Goal: Task Accomplishment & Management: Use online tool/utility

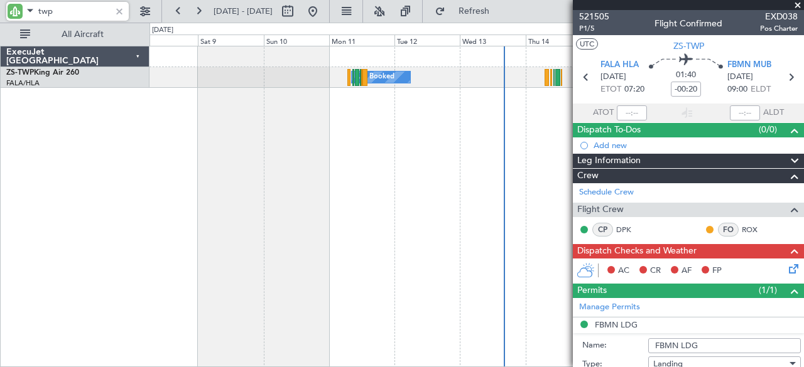
click at [83, 16] on input "twp" at bounding box center [74, 11] width 72 height 19
type input "t"
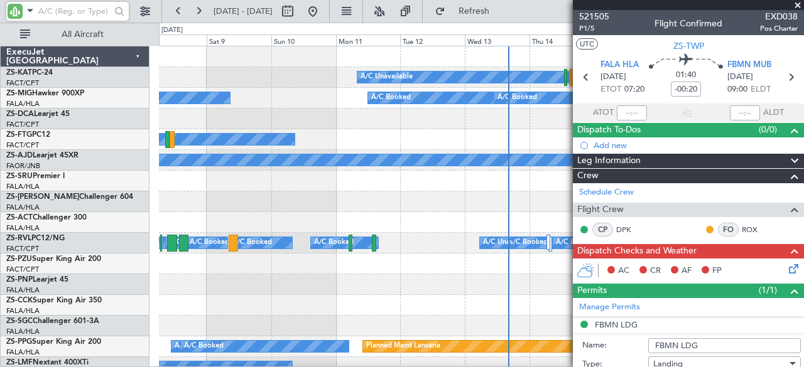
click at [83, 16] on input "text" at bounding box center [74, 11] width 72 height 19
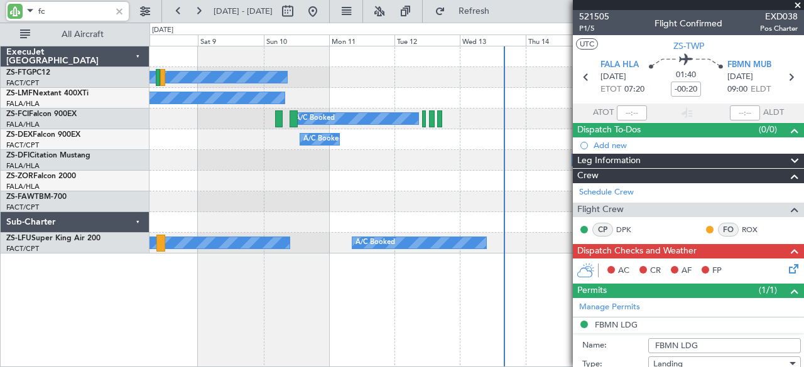
type input "fci"
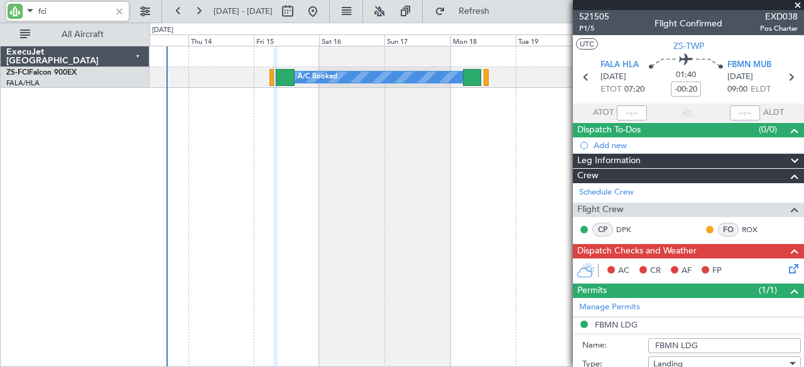
click at [73, 178] on div "A/C Booked A/C Booked A/C Booked A/C Booked A/C Booked A/C Booked A/C Booked Ex…" at bounding box center [402, 195] width 804 height 345
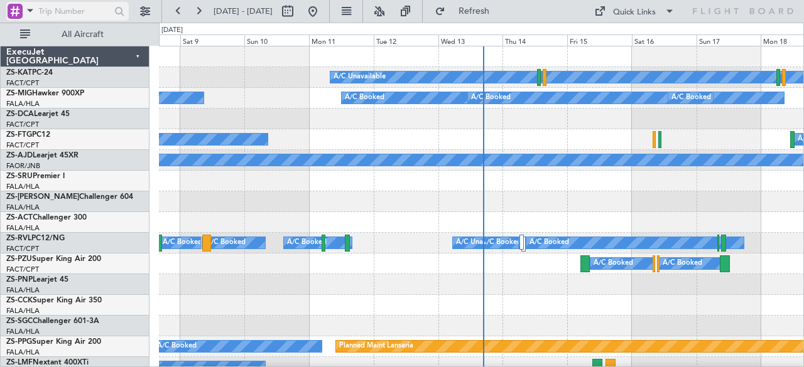
click at [30, 13] on span at bounding box center [30, 11] width 15 height 16
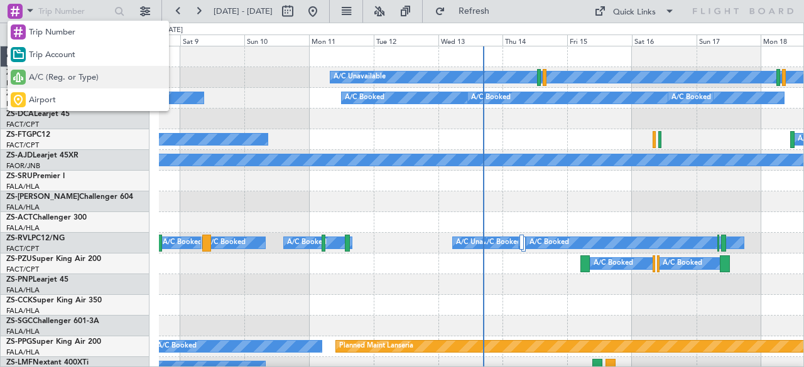
drag, startPoint x: 25, startPoint y: 74, endPoint x: 45, endPoint y: 31, distance: 46.9
click at [25, 74] on div at bounding box center [18, 77] width 15 height 15
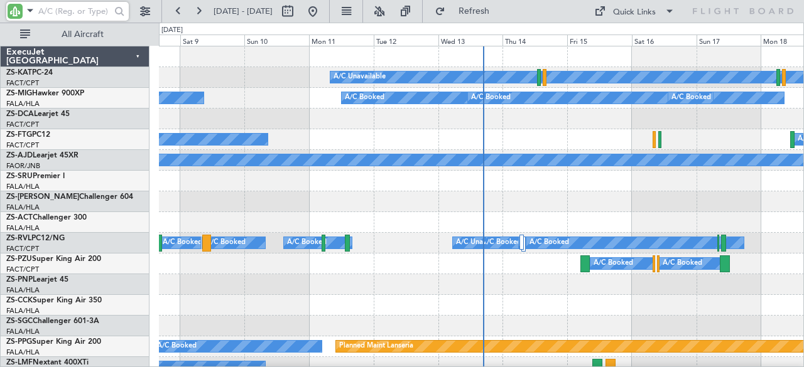
click at [52, 10] on input "text" at bounding box center [74, 11] width 72 height 19
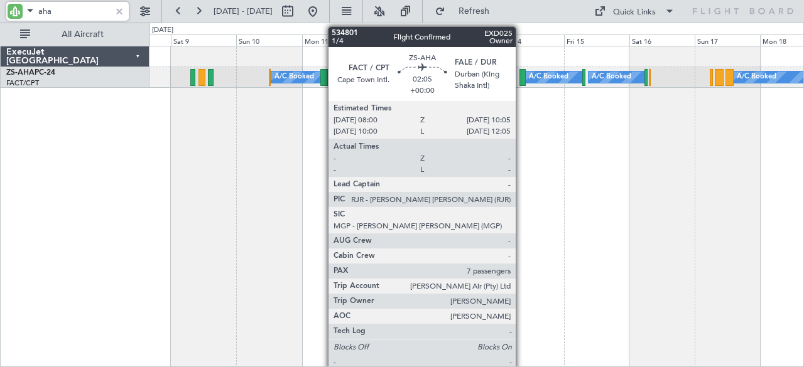
click at [522, 76] on div at bounding box center [523, 77] width 6 height 17
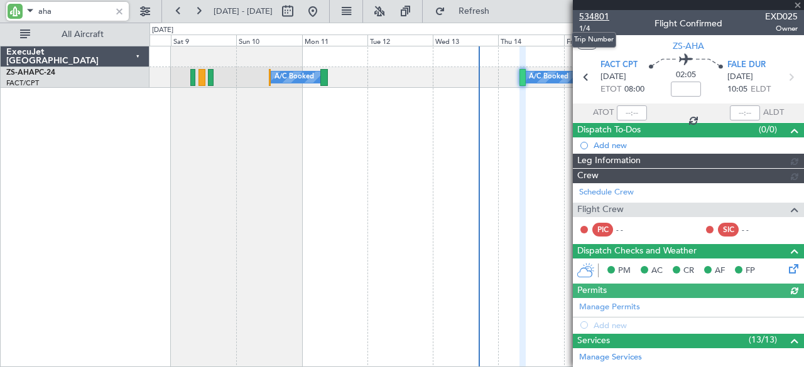
type input "aha"
click at [584, 17] on span "534801" at bounding box center [594, 16] width 30 height 13
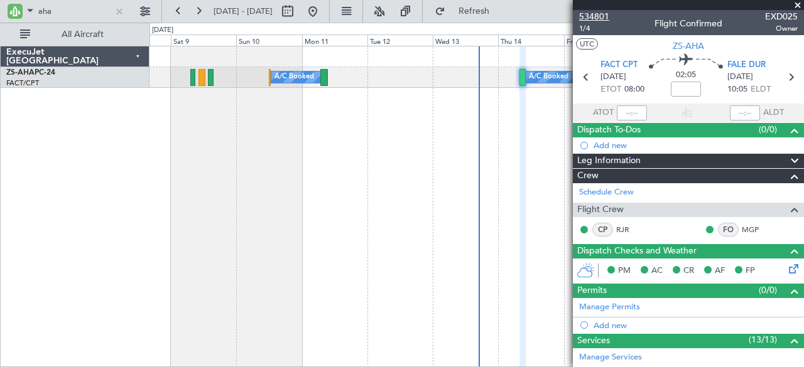
type input "8"
click at [55, 11] on input "aha" at bounding box center [74, 11] width 72 height 19
type input "a"
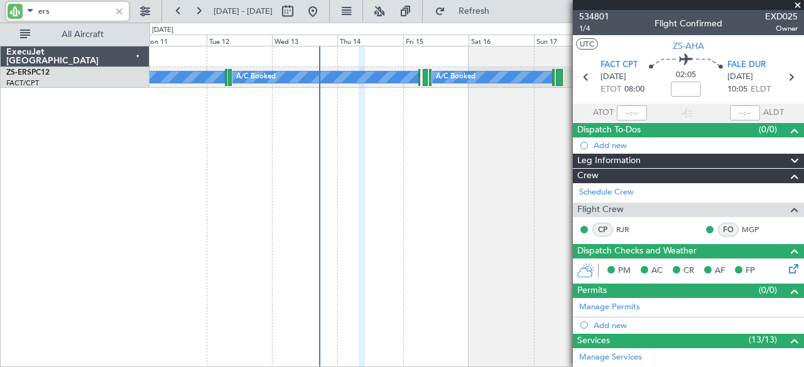
click at [332, 154] on div "A/C Booked A/C Booked A/C Booked A/C Booked A/C Booked" at bounding box center [477, 207] width 655 height 322
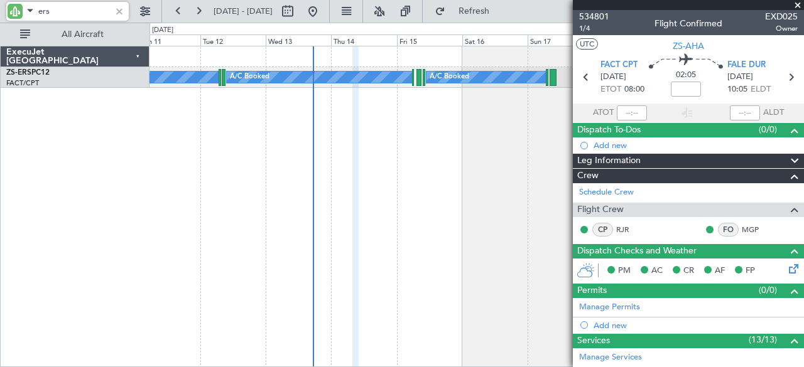
type input "ers"
click at [799, 5] on span at bounding box center [798, 5] width 13 height 11
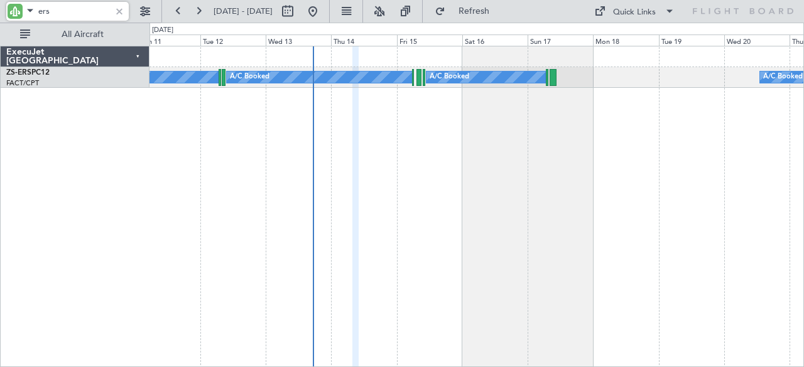
type input "0"
